Goal: Book appointment/travel/reservation

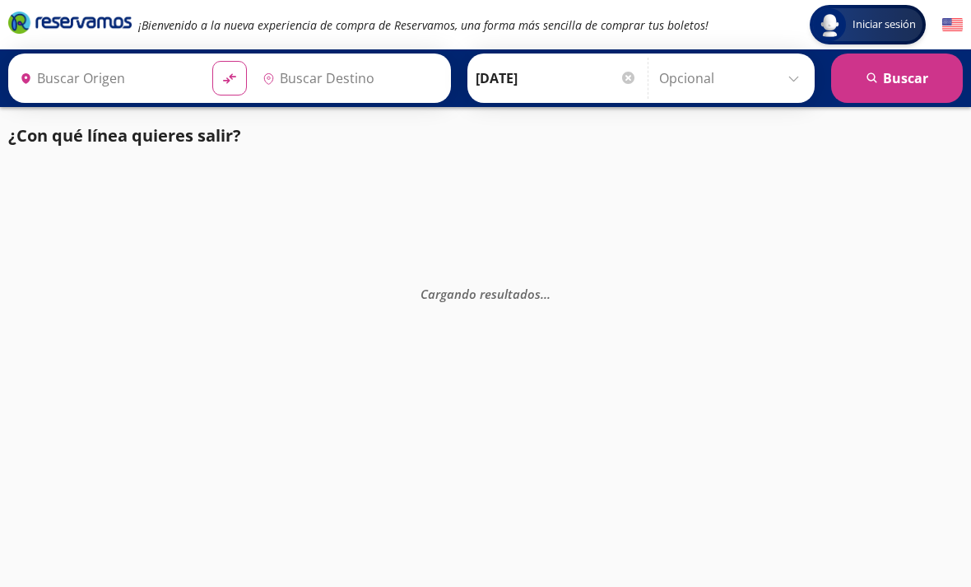
type input "[GEOGRAPHIC_DATA], [GEOGRAPHIC_DATA]"
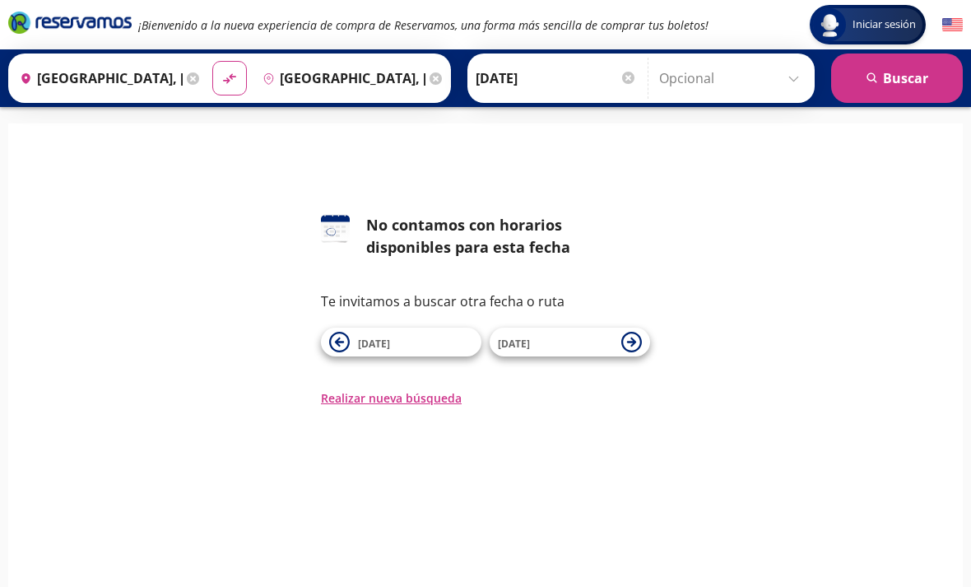
click at [440, 339] on span "[DATE]" at bounding box center [415, 343] width 115 height 20
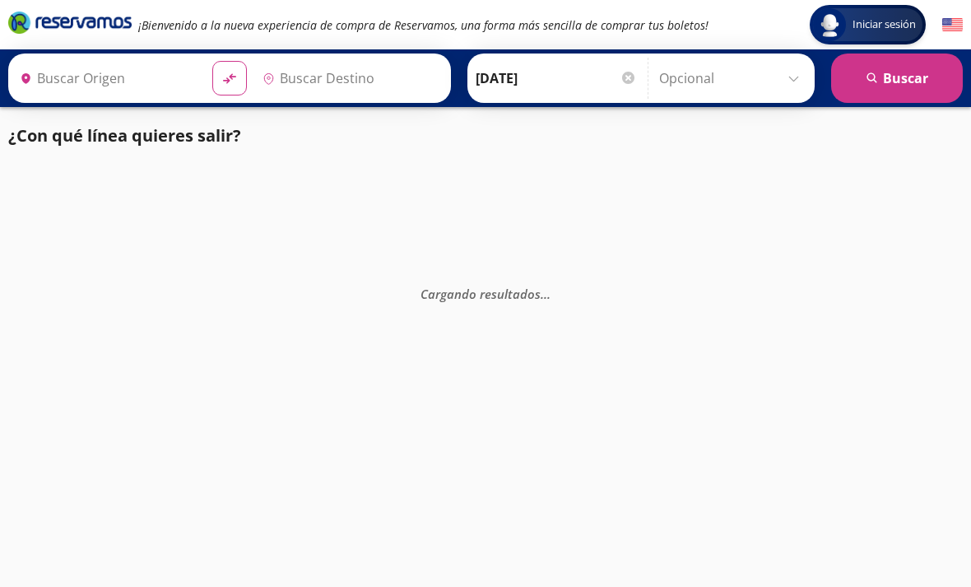
type input "[GEOGRAPHIC_DATA], [GEOGRAPHIC_DATA]"
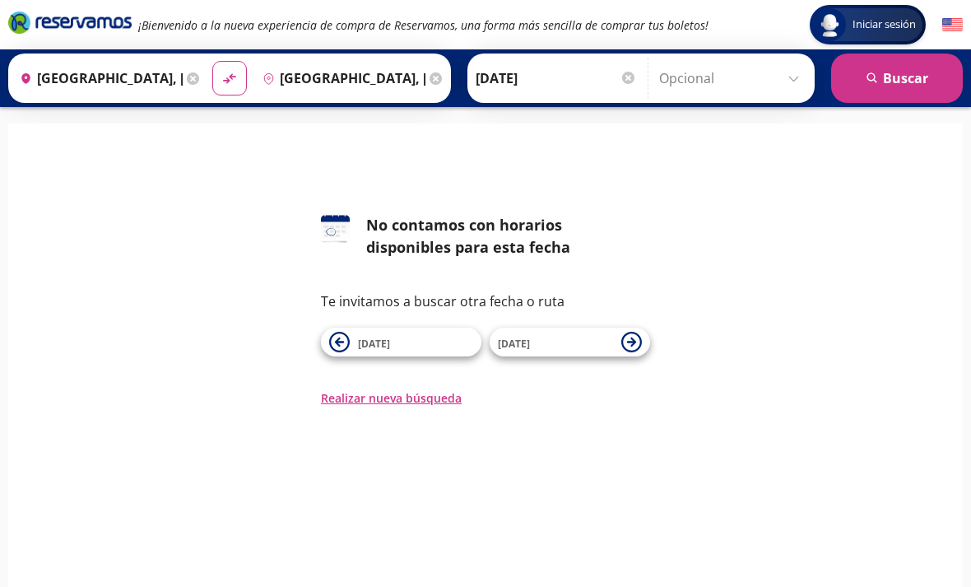
click at [631, 342] on icon at bounding box center [631, 341] width 9 height 9
click at [634, 347] on icon at bounding box center [631, 342] width 21 height 21
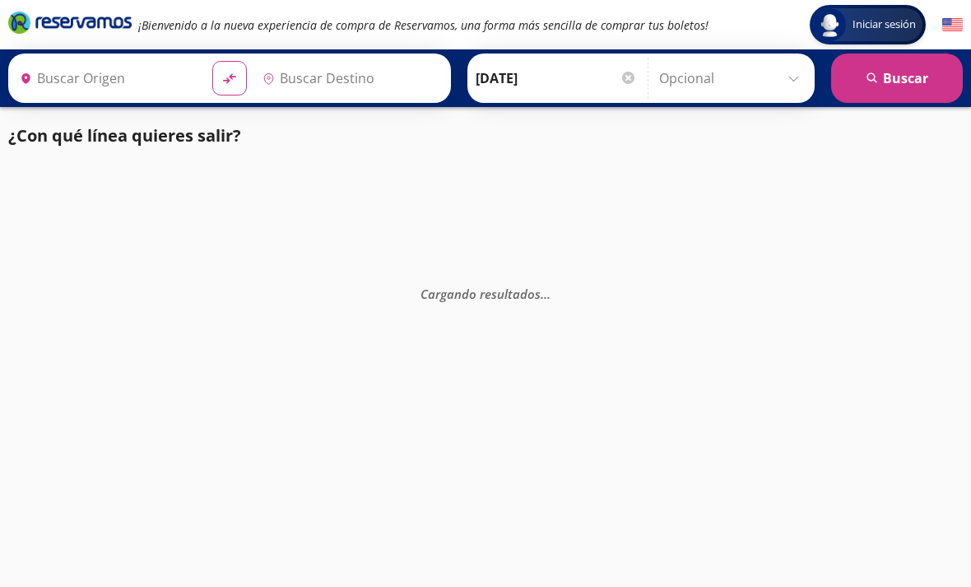
type input "[GEOGRAPHIC_DATA], [GEOGRAPHIC_DATA]"
